Goal: Task Accomplishment & Management: Manage account settings

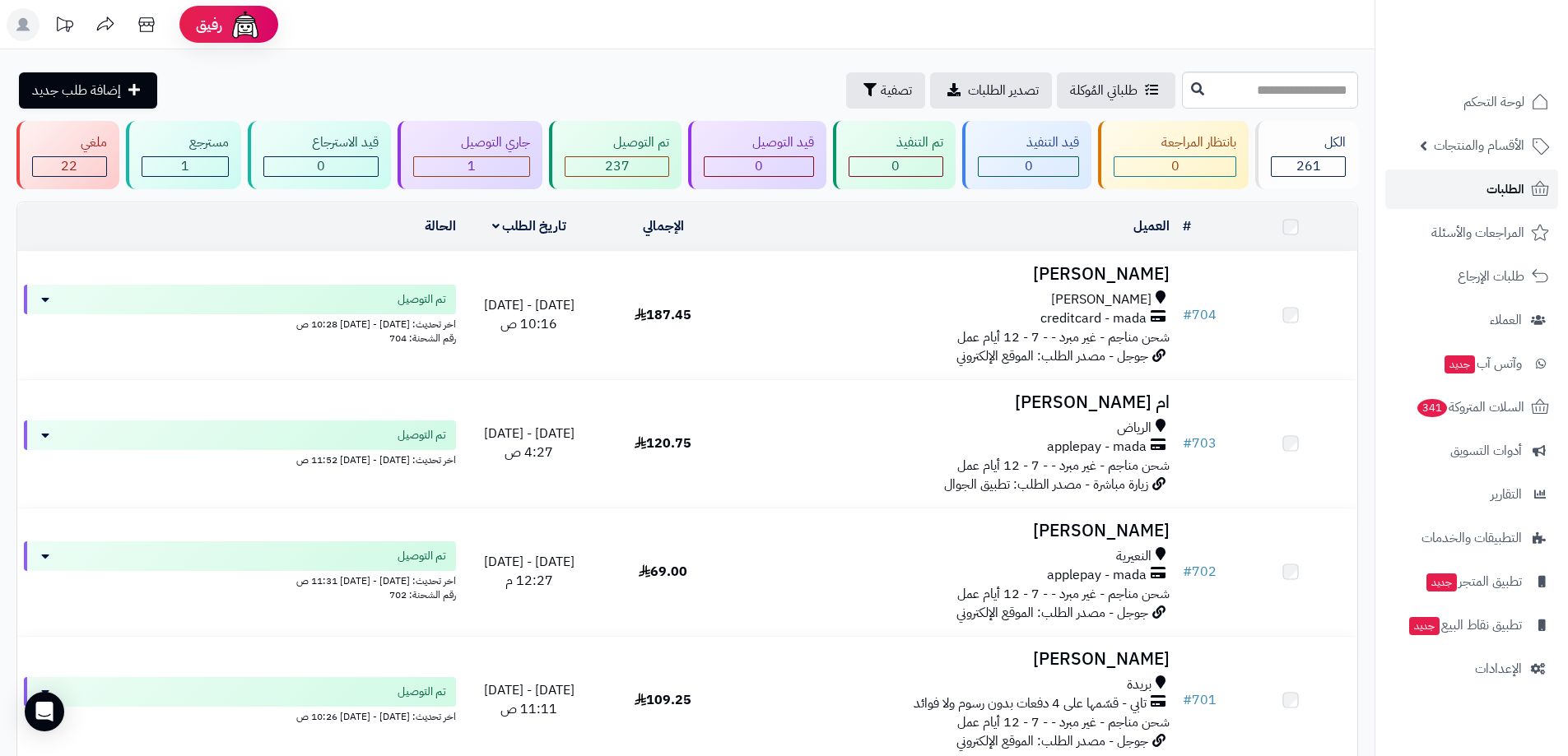
click at [1493, 191] on span "الطلبات" at bounding box center [1505, 190] width 38 height 23
click at [1483, 399] on span "السلات المتروكة 343" at bounding box center [1470, 408] width 110 height 23
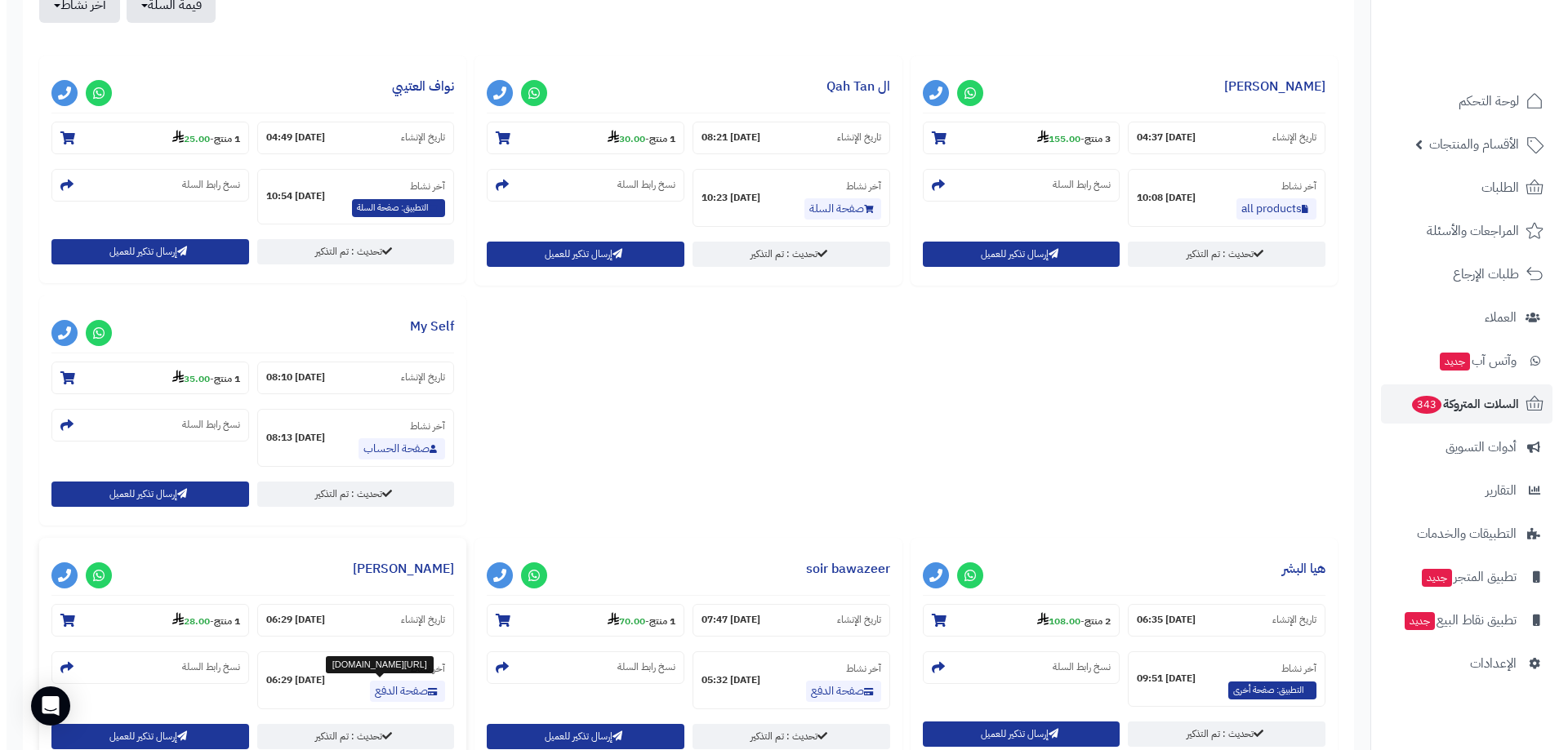
scroll to position [490, 0]
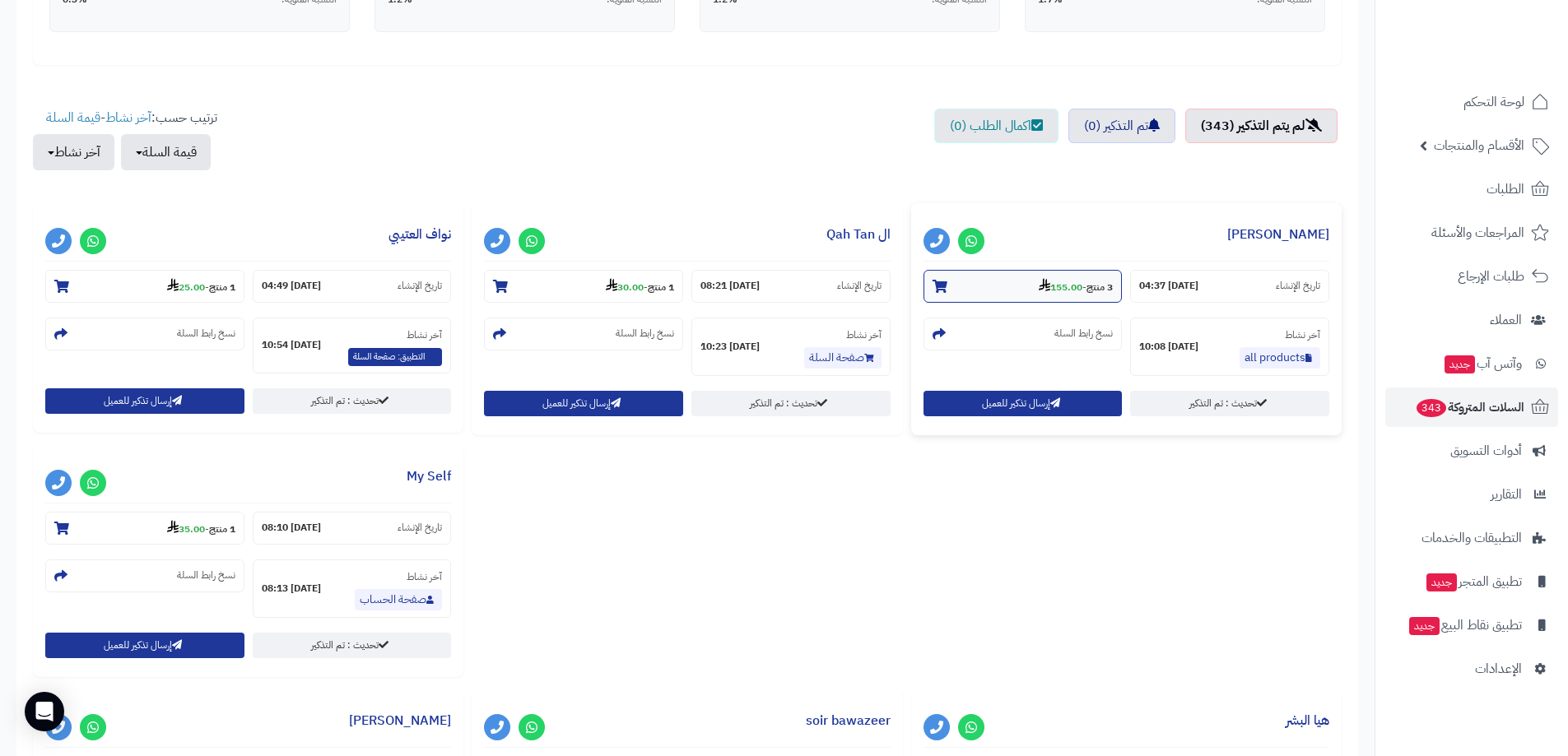
click at [1105, 285] on strong "3 منتج" at bounding box center [1099, 287] width 26 height 14
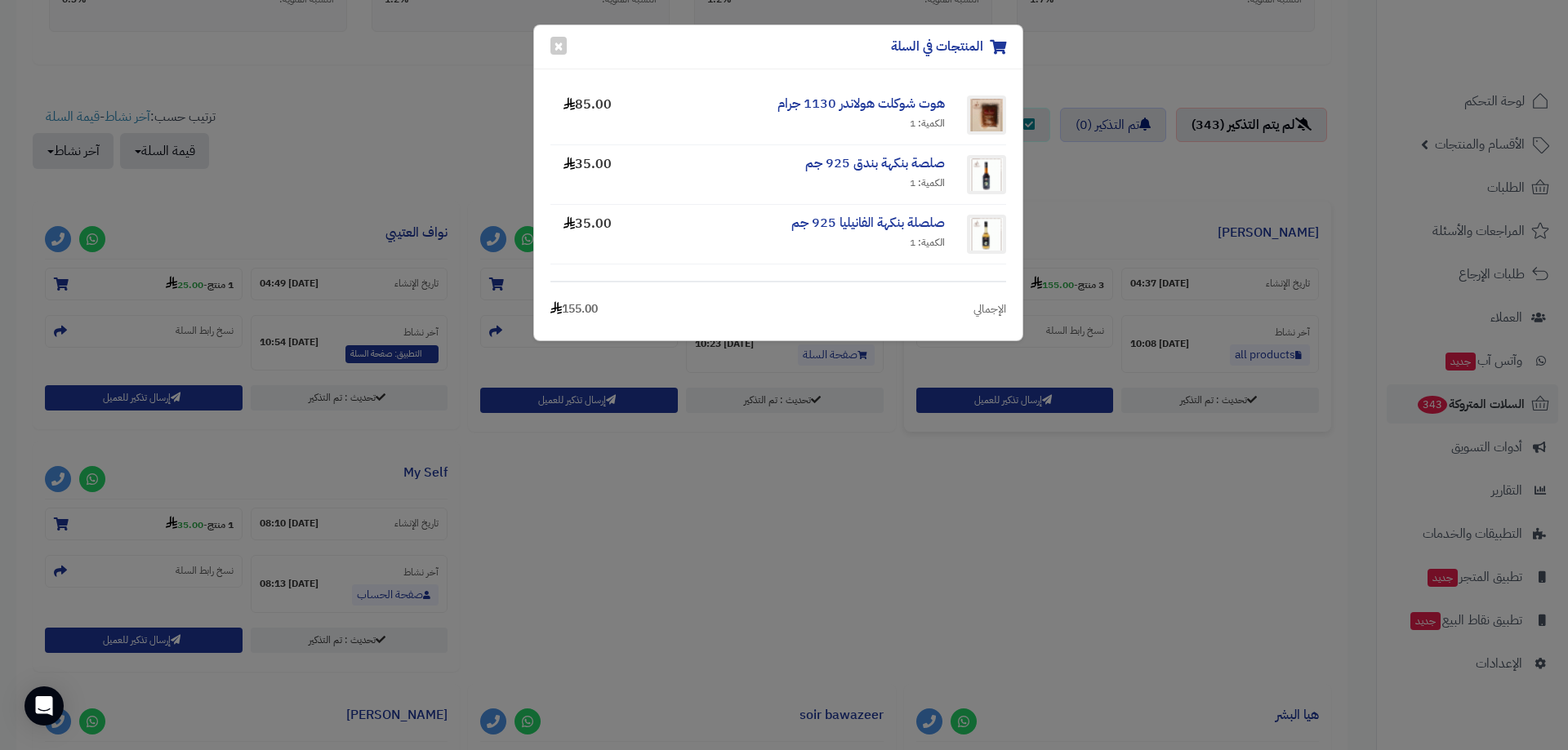
click at [1108, 271] on div "المنتجات في السلة × هوت شوكلت هولاندر 1130 جرام الكمية: 1 85.00 صلصة بنكهة بندق…" at bounding box center [784, 375] width 1568 height 750
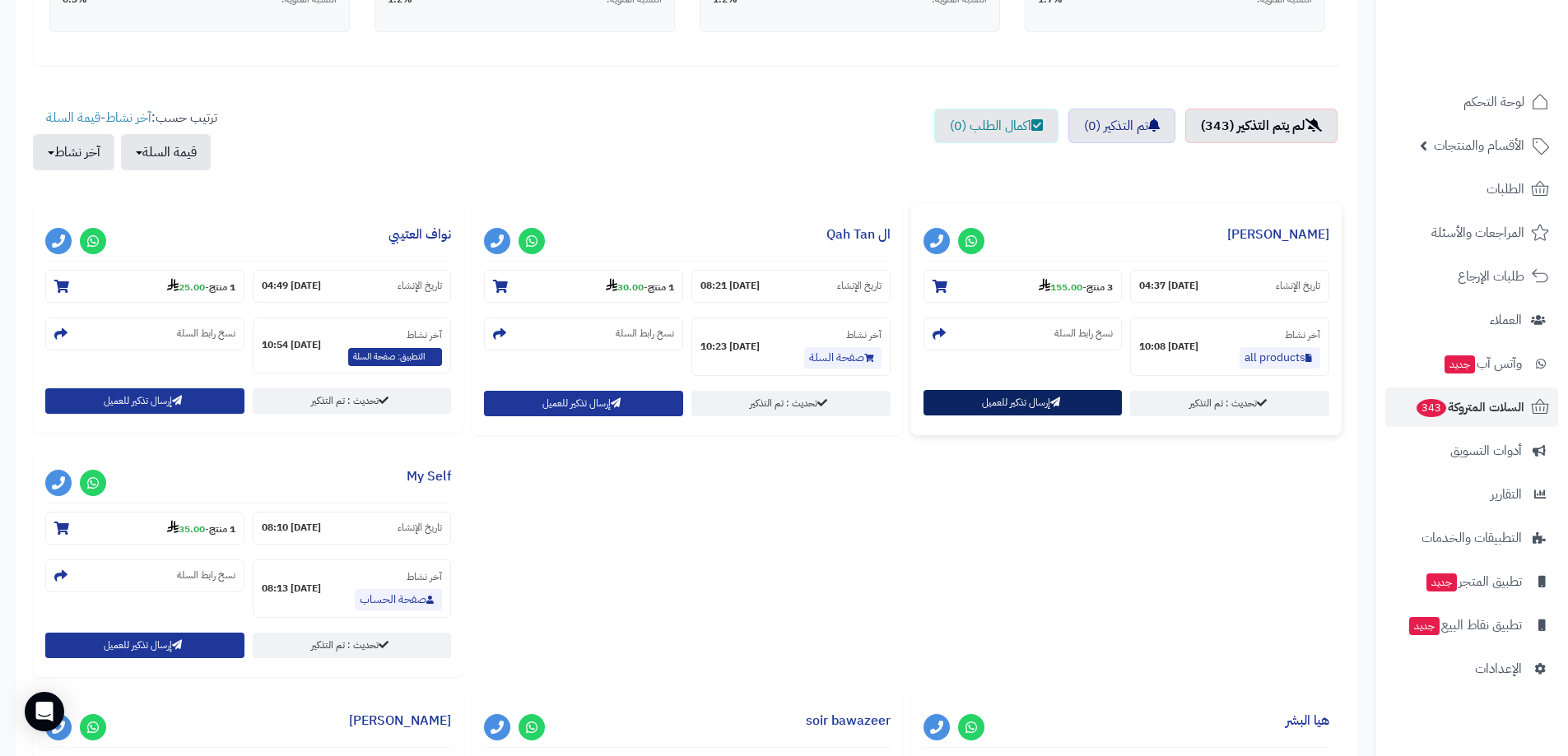
click at [979, 402] on button "إرسال تذكير للعميل" at bounding box center [1023, 402] width 199 height 25
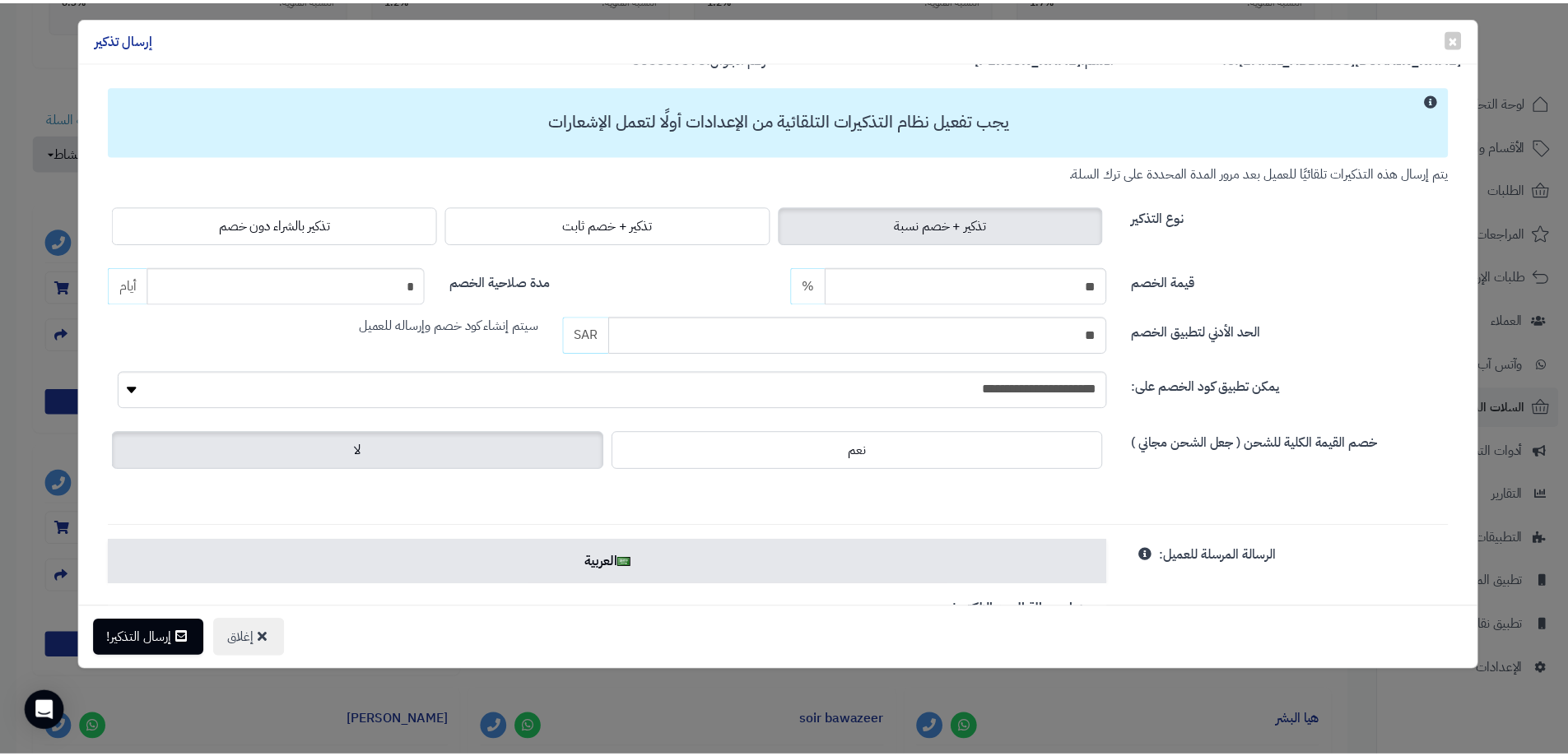
scroll to position [0, 0]
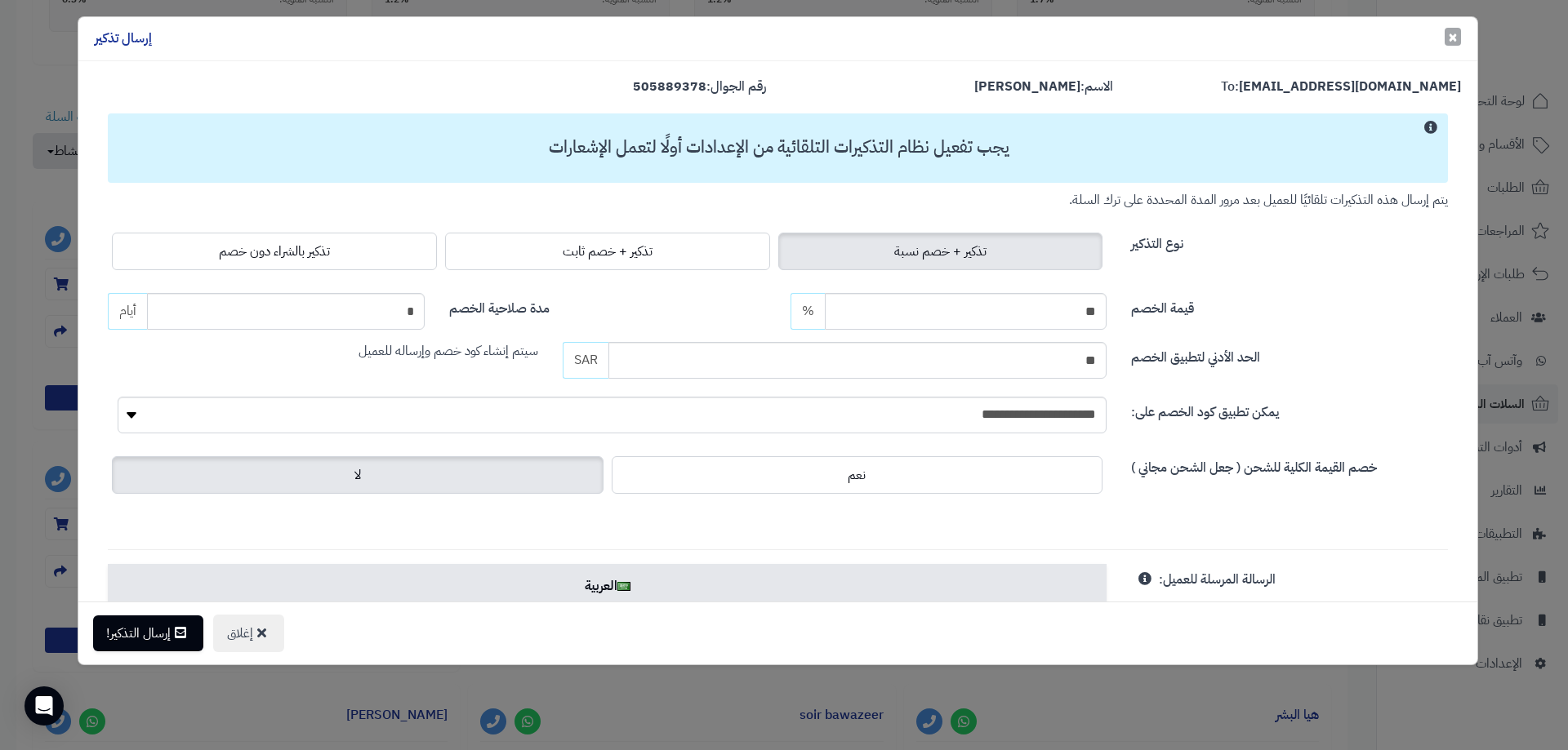
click at [1458, 36] on button "× إغلاق" at bounding box center [1452, 37] width 16 height 18
